Goal: Task Accomplishment & Management: Use online tool/utility

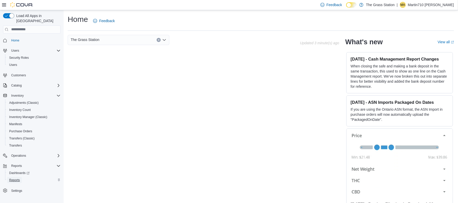
click at [20, 178] on span "Reports" at bounding box center [14, 180] width 11 height 4
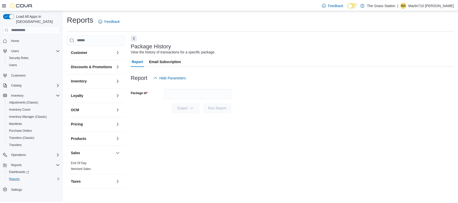
scroll to position [2, 0]
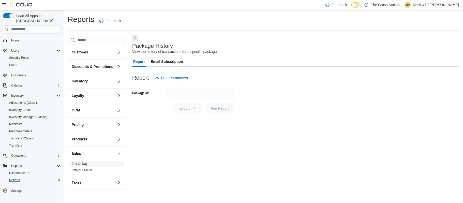
click at [82, 166] on link "End Of Day" at bounding box center [80, 164] width 16 height 4
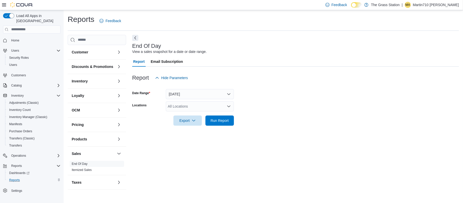
click at [184, 107] on div "All Locations" at bounding box center [200, 106] width 68 height 10
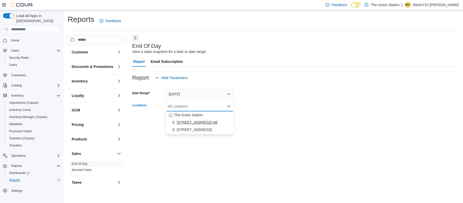
click at [187, 124] on span "8920 Menaul Blvd. NE" at bounding box center [197, 122] width 41 height 5
click at [197, 129] on div at bounding box center [295, 129] width 327 height 6
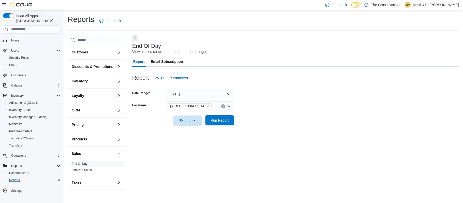
click at [223, 122] on span "Run Report" at bounding box center [220, 120] width 18 height 5
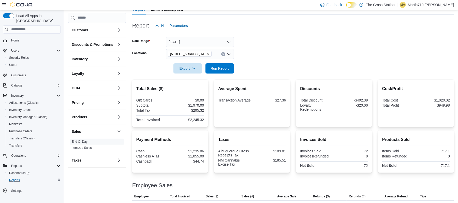
scroll to position [68, 0]
